Goal: Navigation & Orientation: Go to known website

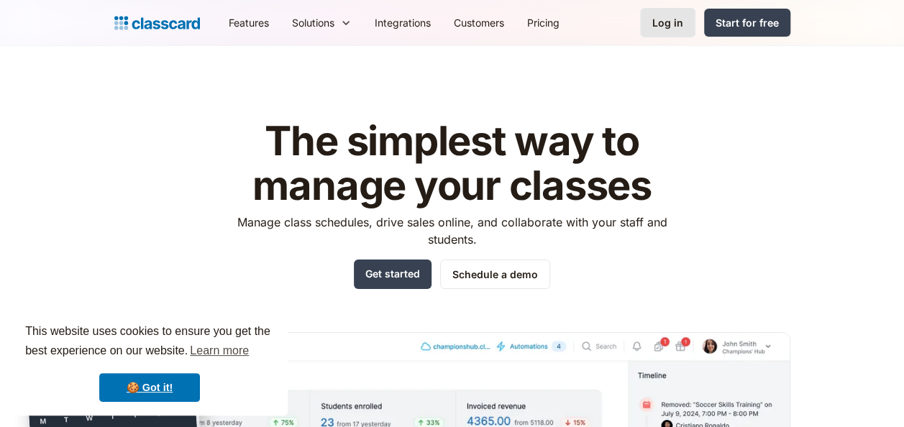
click at [660, 24] on div "Log in" at bounding box center [667, 22] width 31 height 15
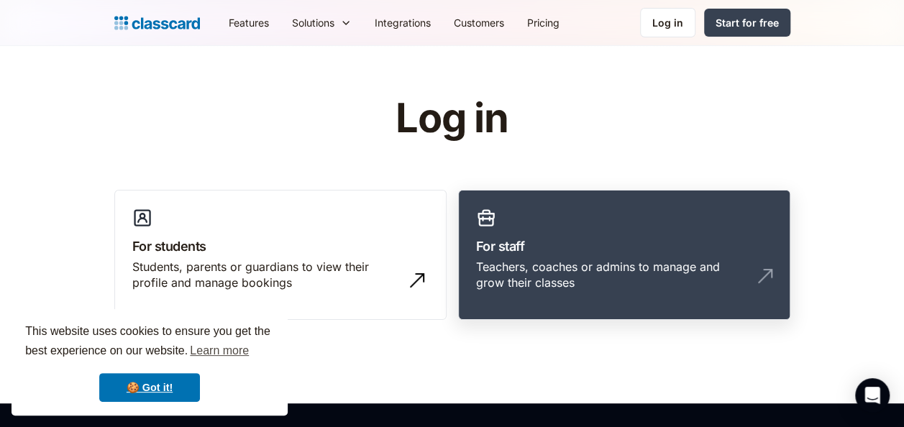
click at [523, 262] on div "Teachers, coaches or admins to manage and grow their classes" at bounding box center [609, 275] width 267 height 32
